Goal: Task Accomplishment & Management: Manage account settings

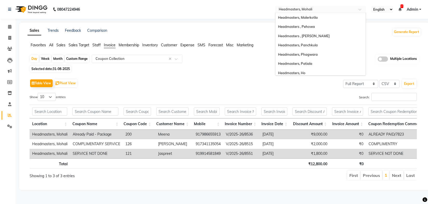
select select "full_report"
select select "csv"
click at [300, 10] on input "text" at bounding box center [315, 9] width 75 height 5
click at [308, 44] on span "Headmasters, Panchkula" at bounding box center [298, 45] width 40 height 4
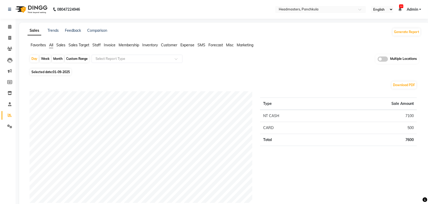
drag, startPoint x: 221, startPoint y: 59, endPoint x: 281, endPoint y: 58, distance: 59.5
click at [222, 59] on div "Day Week Month Custom Range Select Report Type Multiple Locations" at bounding box center [225, 60] width 390 height 13
click at [281, 58] on div "Day Week Month Custom Range Select Report Type Multiple Locations" at bounding box center [225, 60] width 390 height 13
click at [64, 45] on span "Sales" at bounding box center [60, 45] width 9 height 5
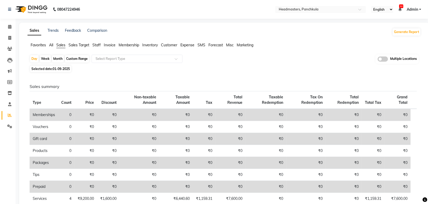
click at [59, 60] on div "Month" at bounding box center [58, 58] width 12 height 7
select select "9"
select select "2025"
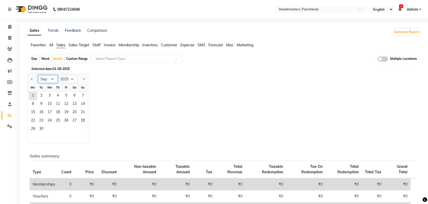
click at [55, 79] on select "Jan Feb Mar Apr May Jun Jul Aug Sep Oct Nov Dec" at bounding box center [48, 79] width 20 height 8
select select "8"
click at [38, 75] on select "Jan Feb Mar Apr May Jun Jul Aug Sep Oct Nov Dec" at bounding box center [48, 79] width 20 height 8
click at [68, 96] on span "1" at bounding box center [66, 96] width 8 height 8
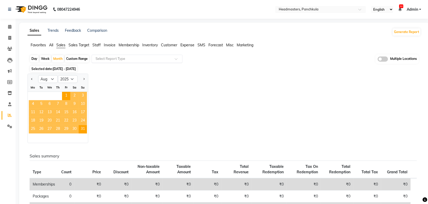
click at [112, 59] on input "text" at bounding box center [132, 58] width 75 height 5
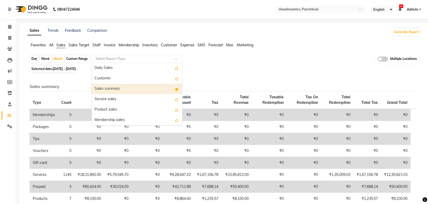
click at [116, 88] on div "Sales summary" at bounding box center [137, 89] width 90 height 10
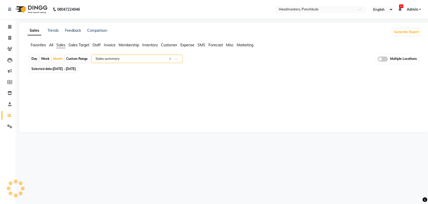
select select "full_report"
select select "csv"
click at [317, 110] on div at bounding box center [224, 175] width 388 height 182
click at [97, 46] on span "Staff" at bounding box center [96, 45] width 8 height 5
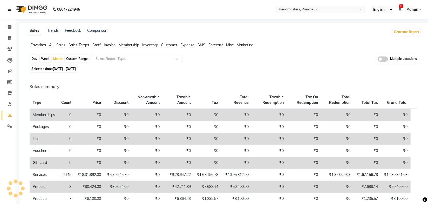
drag, startPoint x: 177, startPoint y: 58, endPoint x: 168, endPoint y: 59, distance: 9.3
click at [177, 58] on span at bounding box center [178, 60] width 6 height 5
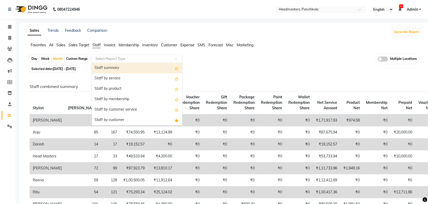
click at [123, 70] on div "Staff summary" at bounding box center [137, 68] width 90 height 10
select select "full_report"
select select "csv"
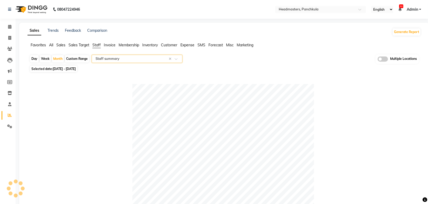
click at [301, 66] on div "Selected date: 01-08-2025 - 31-08-2025" at bounding box center [226, 68] width 392 height 5
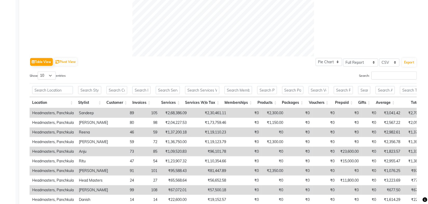
scroll to position [236, 0]
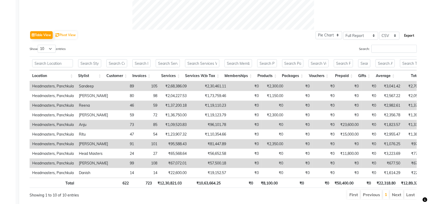
click at [407, 36] on button "Export" at bounding box center [409, 35] width 14 height 9
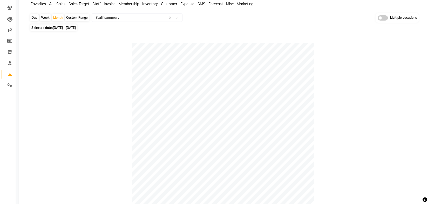
scroll to position [0, 0]
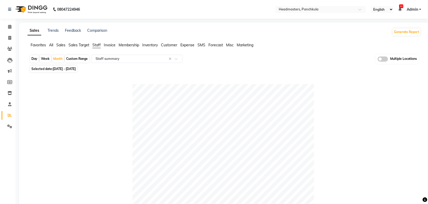
click at [346, 57] on div "Day Week Month Custom Range Select Report Type × Staff summary × Multiple Locat…" at bounding box center [225, 59] width 390 height 10
drag, startPoint x: 327, startPoint y: 43, endPoint x: 327, endPoint y: 35, distance: 7.3
click at [318, 8] on input "text" at bounding box center [315, 9] width 75 height 5
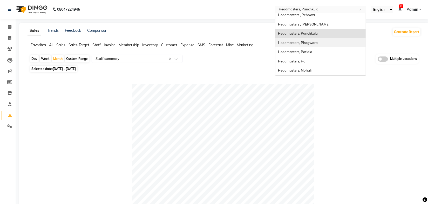
scroll to position [23, 0]
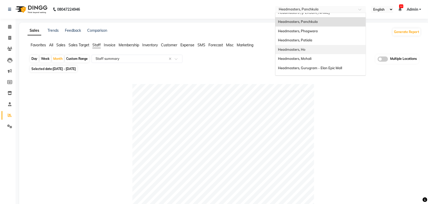
click at [308, 50] on div "Headmasters, Ho" at bounding box center [321, 49] width 90 height 9
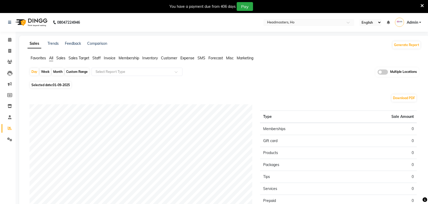
drag, startPoint x: 242, startPoint y: 77, endPoint x: 288, endPoint y: 62, distance: 48.4
click at [243, 76] on div "Day Week Month Custom Range Select Report Type Multiple Locations" at bounding box center [225, 73] width 390 height 13
click at [288, 62] on div "Favorites All Sales Sales Target Staff Invoice Membership Inventory Customer Ex…" at bounding box center [225, 60] width 402 height 10
click at [290, 60] on ul "Favorites All Sales Sales Target Staff Invoice Membership Inventory Customer Ex…" at bounding box center [225, 58] width 394 height 6
drag, startPoint x: 290, startPoint y: 52, endPoint x: 294, endPoint y: 49, distance: 4.8
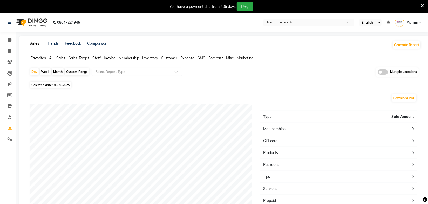
click at [290, 52] on div "Sales Trends Feedback Comparison Generate Report Favorites All Sales Sales Targ…" at bounding box center [224, 150] width 410 height 229
click at [10, 117] on icon at bounding box center [9, 117] width 3 height 4
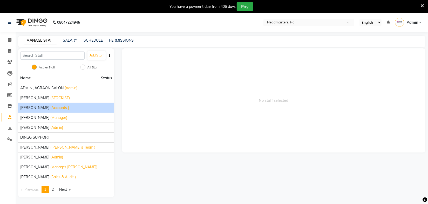
click at [50, 106] on span "(Accounts )" at bounding box center [59, 107] width 19 height 5
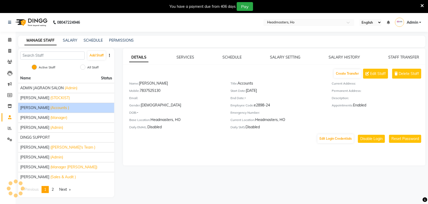
click at [319, 158] on div "DETAILS SERVICES SCHEDULE SALARY SETTING SALARY HISTORY STAFF TRANSFER Create T…" at bounding box center [274, 106] width 303 height 117
click at [330, 141] on button "Edit Login Credentials" at bounding box center [336, 138] width 36 height 9
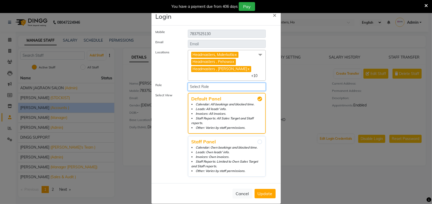
click at [232, 87] on select "Select Role Admin ho Accounts FRANCHISEE ADMIN Management Managers Franchisee M…" at bounding box center [227, 87] width 78 height 8
select select "3085"
click at [188, 83] on select "Select Role Admin ho Accounts FRANCHISEE ADMIN Management Managers Franchisee M…" at bounding box center [227, 87] width 78 height 8
click at [178, 124] on label "Select View" at bounding box center [168, 135] width 32 height 84
click at [267, 194] on span "Update" at bounding box center [265, 193] width 15 height 5
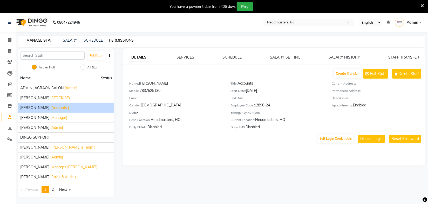
click at [119, 41] on link "PERMISSIONS" at bounding box center [121, 40] width 25 height 5
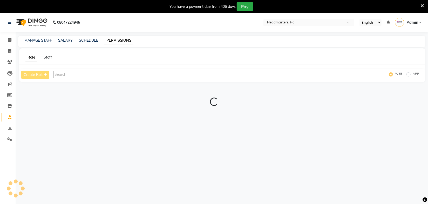
click at [424, 4] on icon at bounding box center [422, 5] width 3 height 5
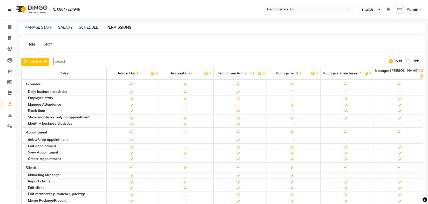
click at [291, 44] on div "Role Staff" at bounding box center [219, 44] width 400 height 5
drag, startPoint x: 135, startPoint y: 53, endPoint x: 111, endPoint y: 47, distance: 24.1
click at [134, 52] on div "Role Staff Create Role WEB APP Roles Admin Ho ( 1 ) Accounts ( 12 ) Franchisee …" at bounding box center [222, 123] width 407 height 176
click at [49, 43] on link "Staff" at bounding box center [48, 44] width 8 height 5
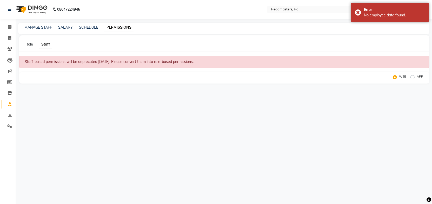
click at [33, 45] on div "Role Staff" at bounding box center [221, 44] width 404 height 5
click at [9, 26] on icon at bounding box center [9, 27] width 3 height 4
